Goal: Information Seeking & Learning: Learn about a topic

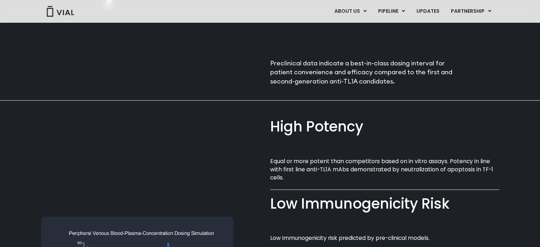
scroll to position [445, 0]
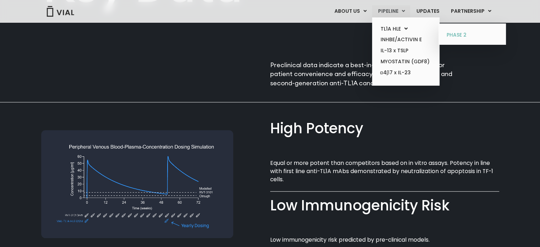
click at [462, 34] on link "PHASE 2" at bounding box center [472, 34] width 62 height 11
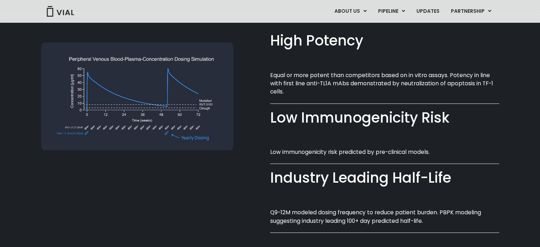
scroll to position [552, 0]
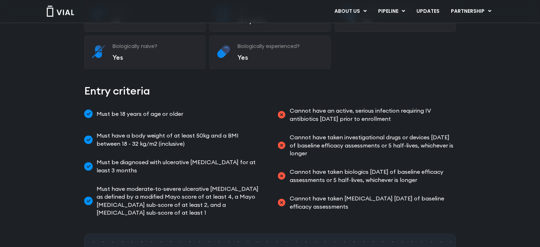
scroll to position [210, 0]
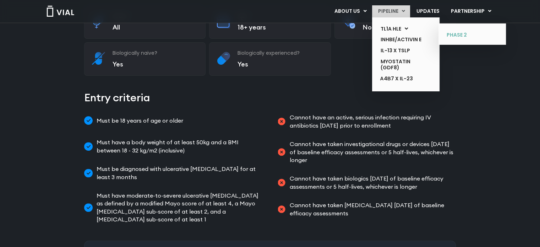
click at [473, 35] on link "PHASE 2" at bounding box center [467, 34] width 52 height 11
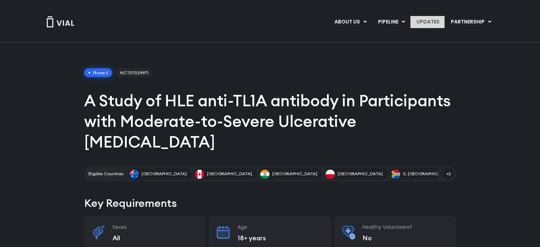
click at [427, 18] on link "UPDATES" at bounding box center [427, 22] width 34 height 12
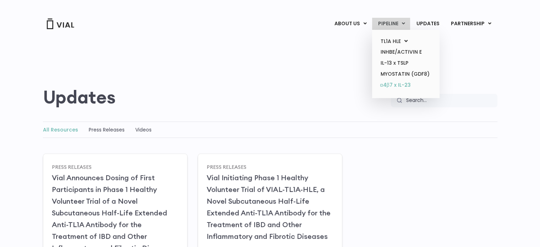
click at [401, 85] on link "α4β7 x IL-23" at bounding box center [405, 84] width 62 height 11
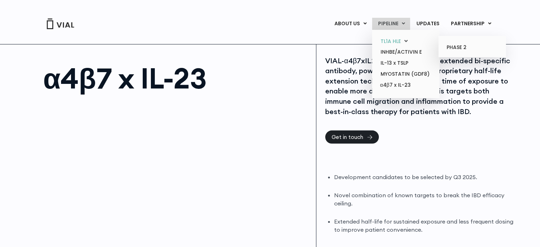
click at [407, 41] on icon at bounding box center [405, 40] width 3 height 5
